Goal: Transaction & Acquisition: Purchase product/service

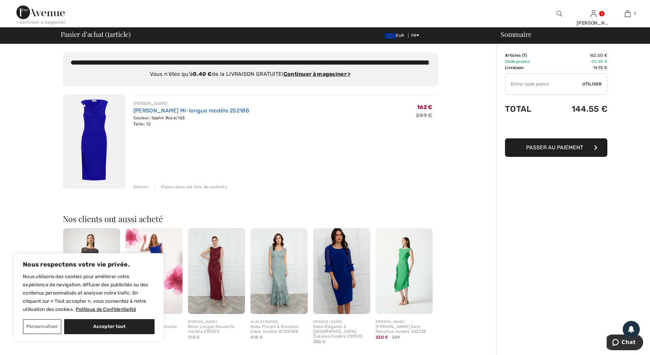
click at [153, 112] on link "[PERSON_NAME] Mi-longue modèle 252188" at bounding box center [191, 110] width 116 height 6
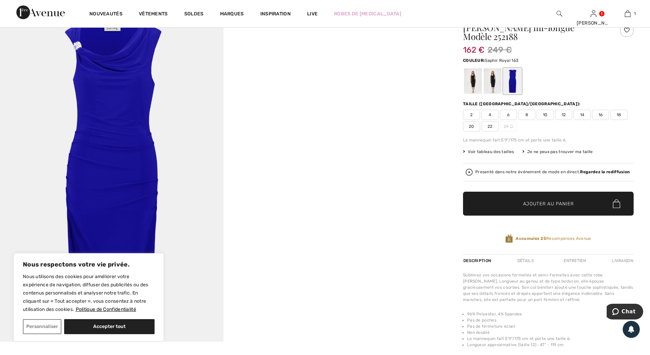
scroll to position [34, 0]
click at [473, 87] on div at bounding box center [473, 82] width 18 height 26
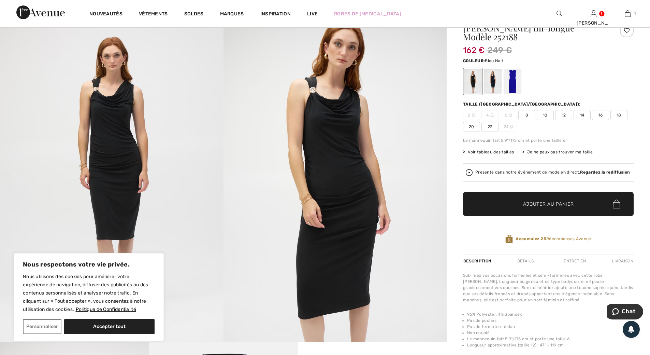
click at [493, 83] on div at bounding box center [493, 82] width 18 height 26
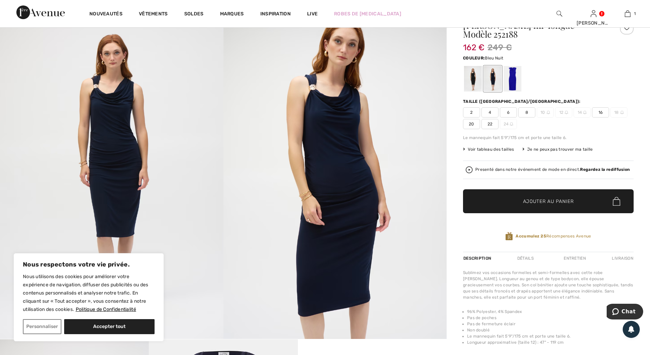
scroll to position [0, 0]
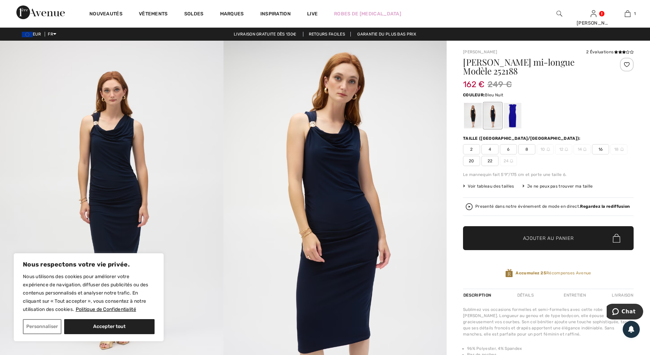
click at [493, 120] on div at bounding box center [493, 116] width 18 height 26
click at [473, 118] on div at bounding box center [473, 116] width 18 height 26
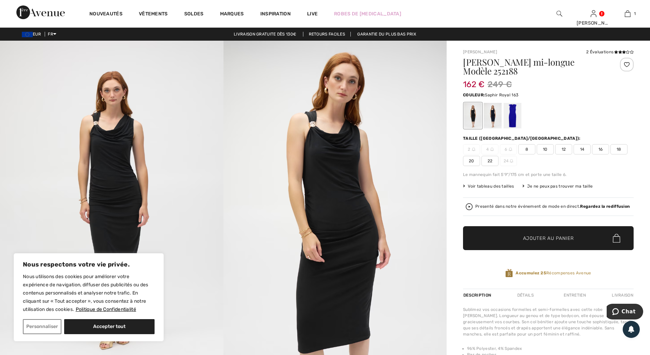
click at [515, 118] on div at bounding box center [513, 116] width 18 height 26
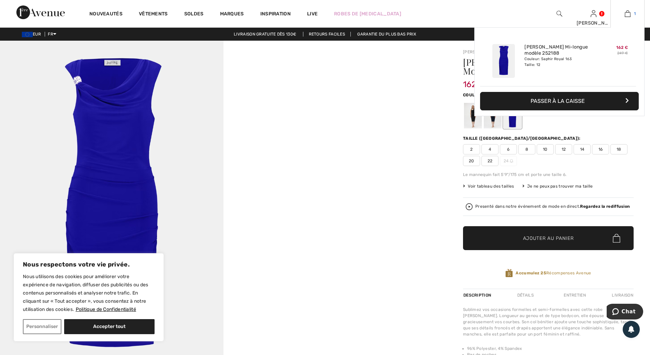
click at [627, 14] on img at bounding box center [628, 14] width 6 height 8
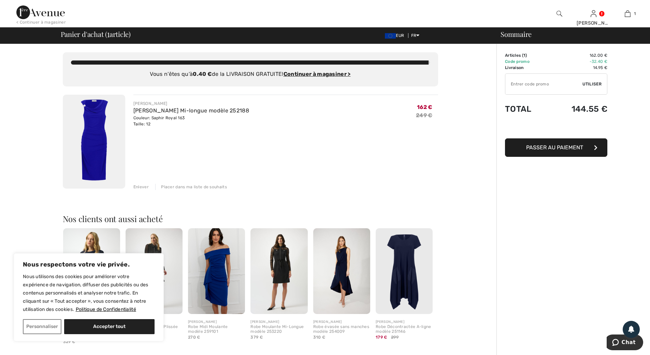
click at [577, 148] on span "Passer au paiement" at bounding box center [554, 147] width 57 height 6
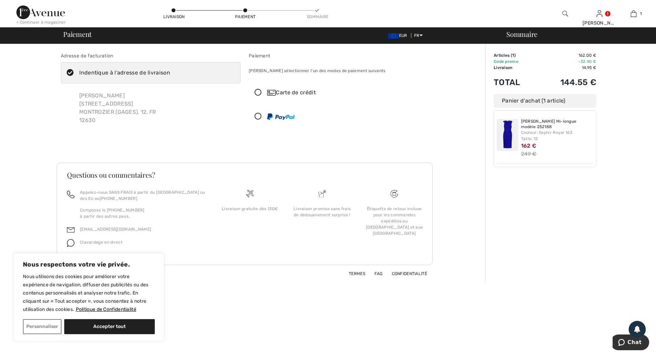
click at [260, 93] on icon at bounding box center [258, 92] width 18 height 7
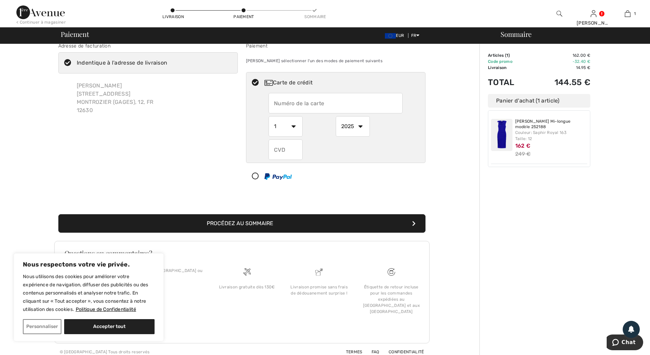
scroll to position [15, 0]
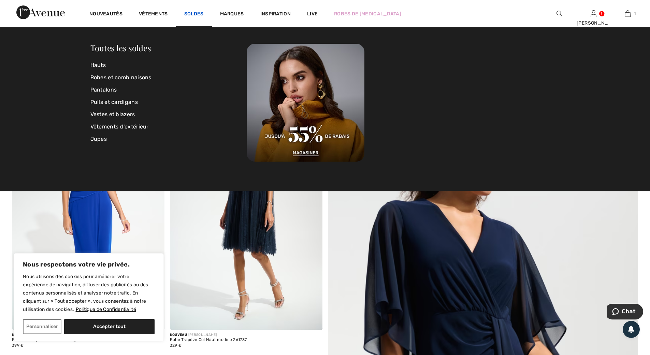
click at [200, 15] on link "Soldes" at bounding box center [193, 14] width 19 height 7
click at [200, 13] on link "Soldes" at bounding box center [193, 14] width 19 height 7
click at [187, 14] on link "Soldes" at bounding box center [193, 14] width 19 height 7
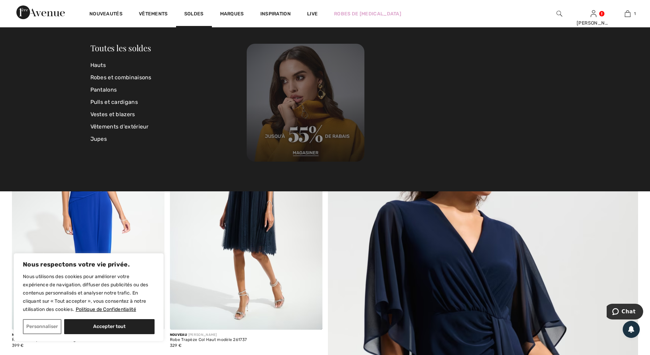
click at [311, 150] on img at bounding box center [306, 103] width 118 height 118
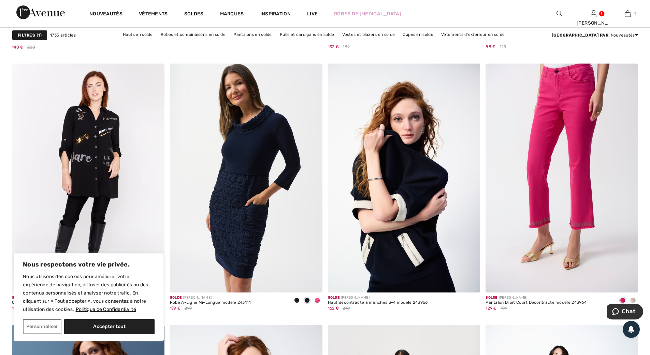
scroll to position [2629, 0]
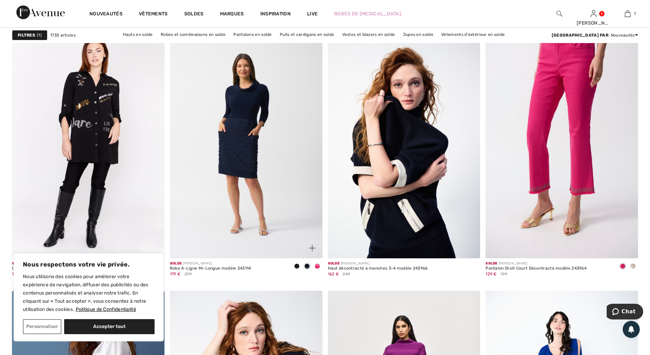
click at [320, 266] on span at bounding box center [317, 265] width 5 height 5
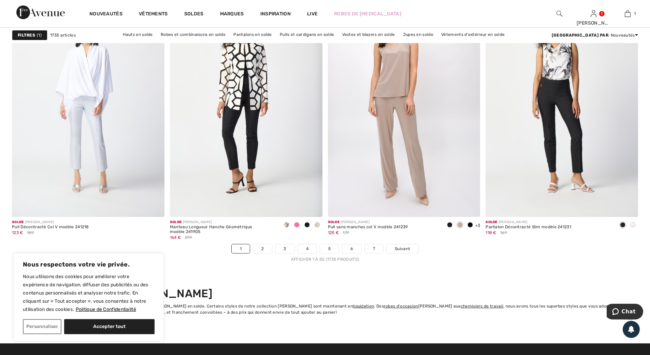
scroll to position [3824, 0]
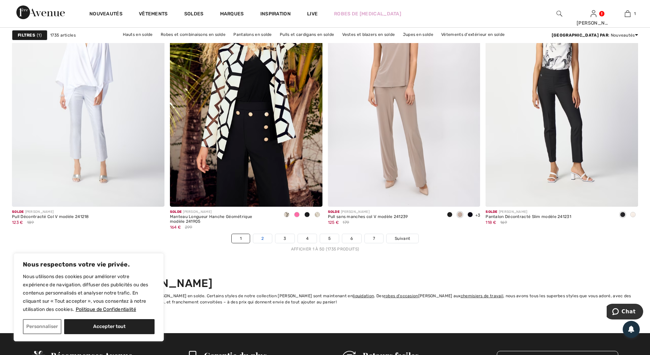
click at [263, 238] on link "2" at bounding box center [262, 238] width 19 height 9
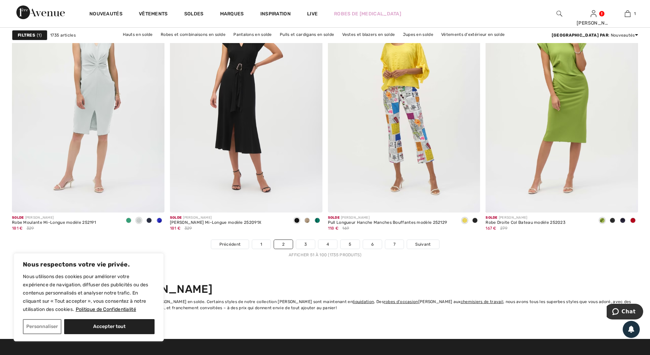
scroll to position [3858, 0]
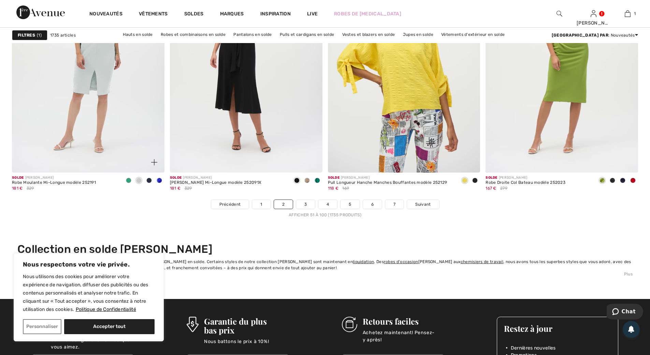
click at [157, 179] on span at bounding box center [159, 180] width 5 height 5
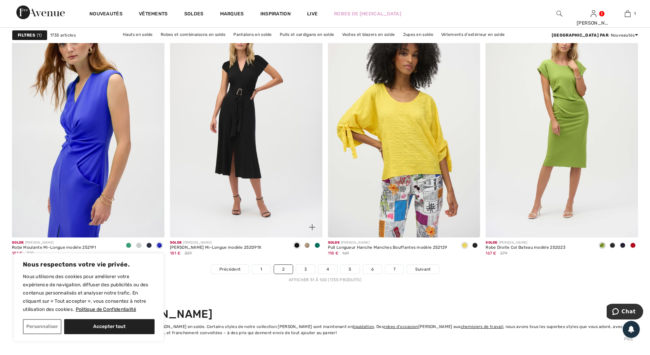
scroll to position [3790, 0]
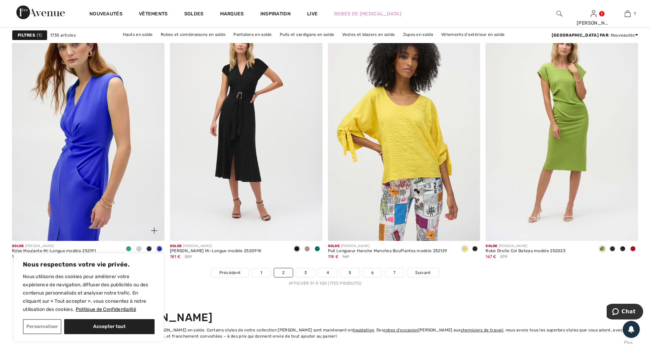
click at [129, 247] on span at bounding box center [128, 248] width 5 height 5
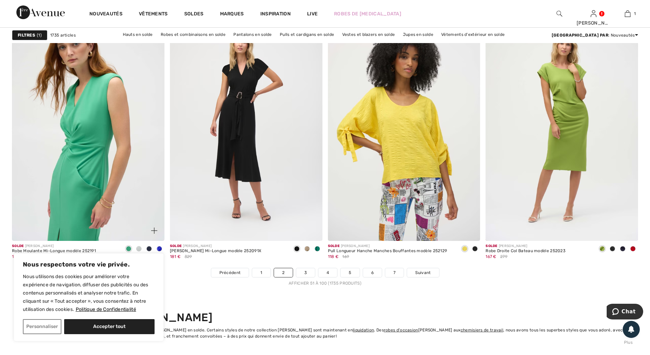
click at [100, 150] on img at bounding box center [88, 126] width 153 height 229
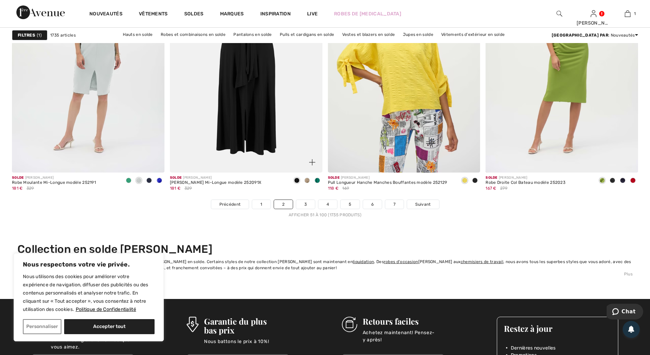
scroll to position [3892, 0]
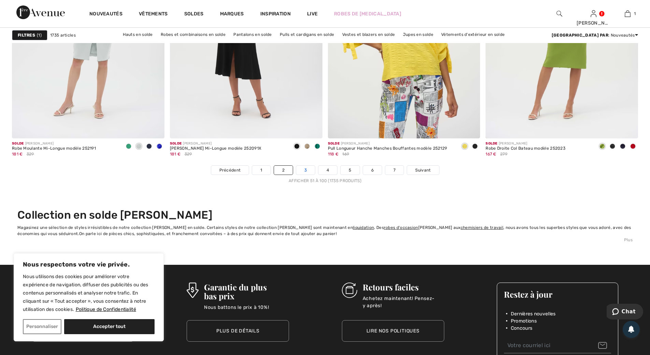
click at [306, 170] on link "3" at bounding box center [305, 170] width 19 height 9
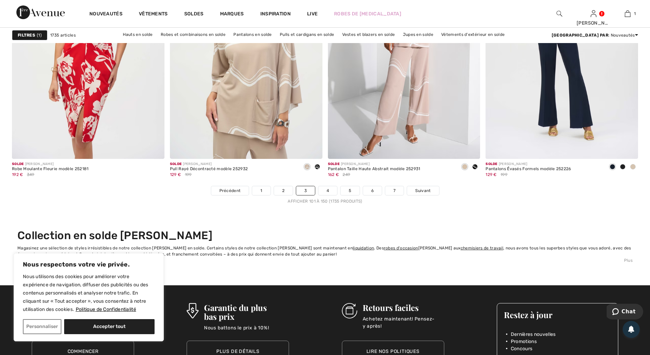
scroll to position [3892, 0]
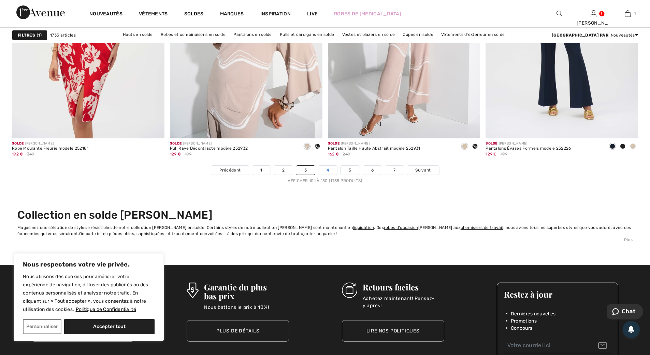
click at [326, 171] on link "4" at bounding box center [328, 170] width 19 height 9
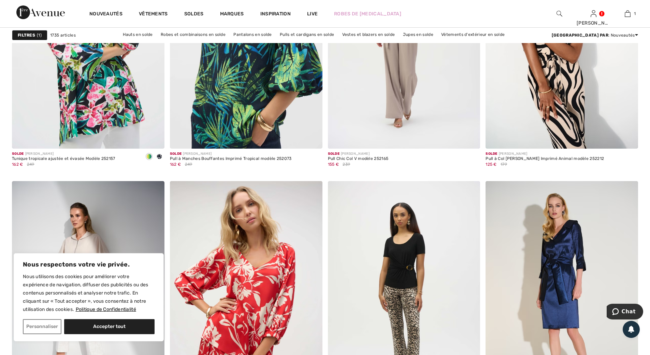
scroll to position [1605, 0]
